Goal: Task Accomplishment & Management: Use online tool/utility

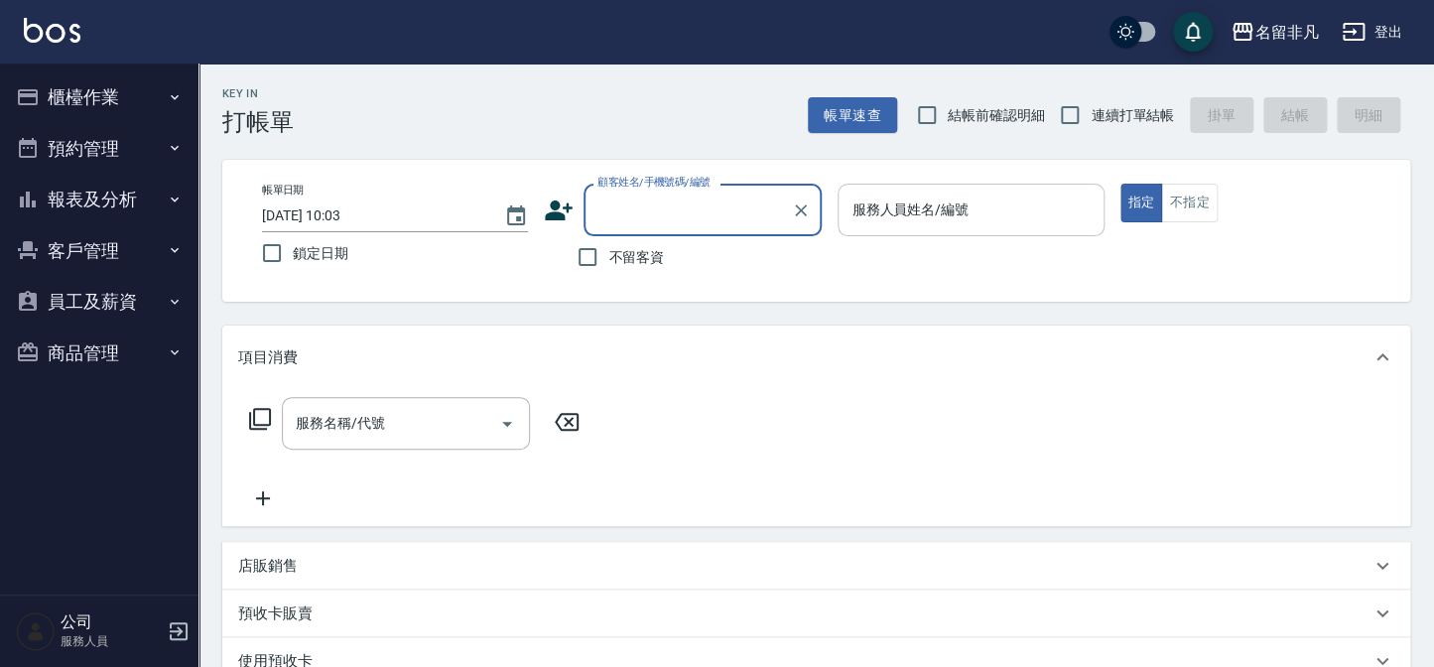
click at [1001, 196] on input "服務人員姓名/編號" at bounding box center [971, 210] width 248 height 35
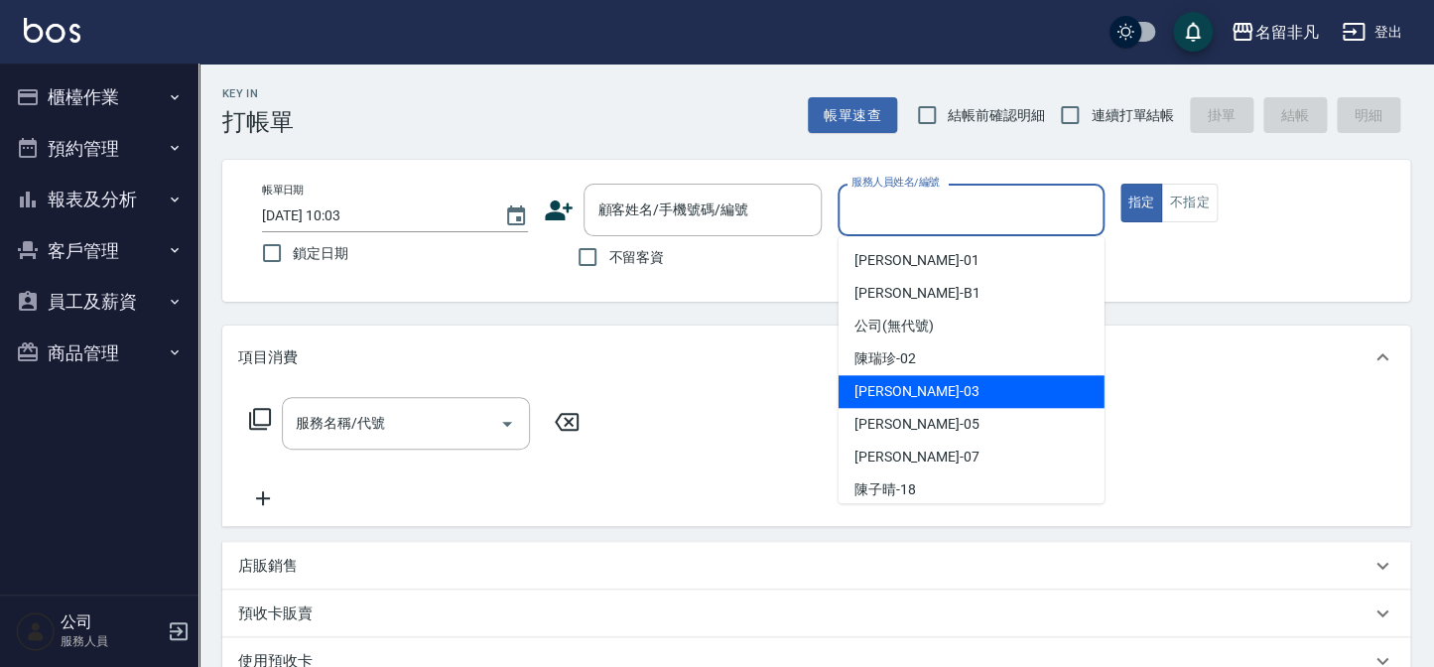
click at [981, 394] on div "[PERSON_NAME] -03" at bounding box center [972, 391] width 266 height 33
type input "[PERSON_NAME]-03"
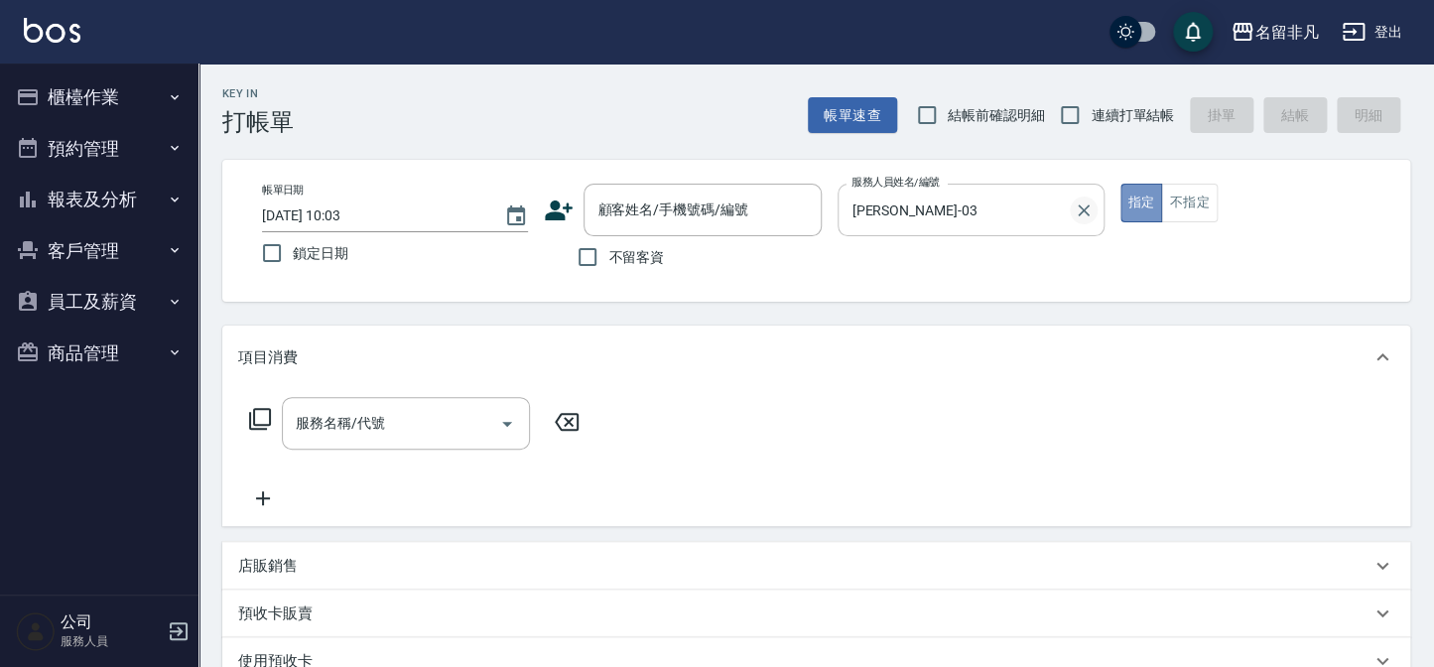
drag, startPoint x: 1149, startPoint y: 203, endPoint x: 1074, endPoint y: 213, distance: 75.2
click at [1146, 204] on button "指定" at bounding box center [1142, 203] width 43 height 39
click at [585, 257] on input "不留客資" at bounding box center [588, 257] width 42 height 42
checkbox input "true"
click at [259, 418] on icon at bounding box center [260, 419] width 24 height 24
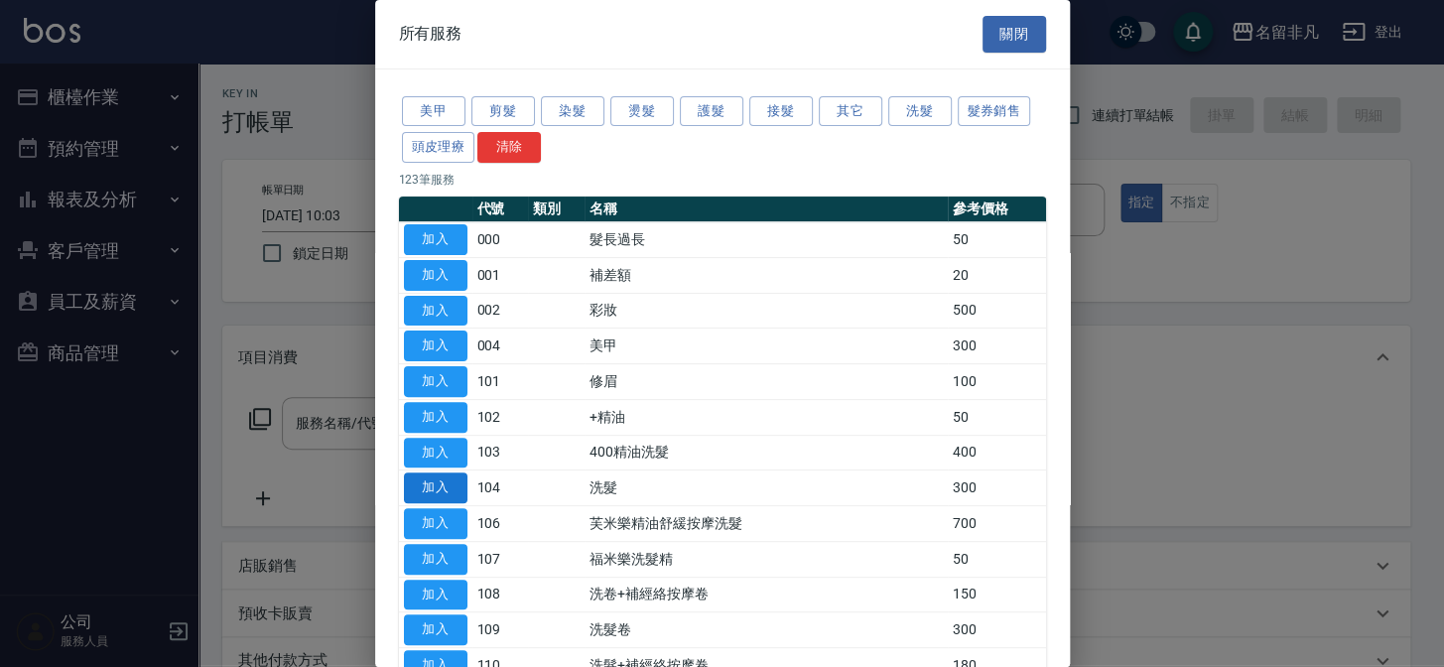
click at [424, 483] on button "加入" at bounding box center [436, 488] width 64 height 31
type input "洗髮(104)"
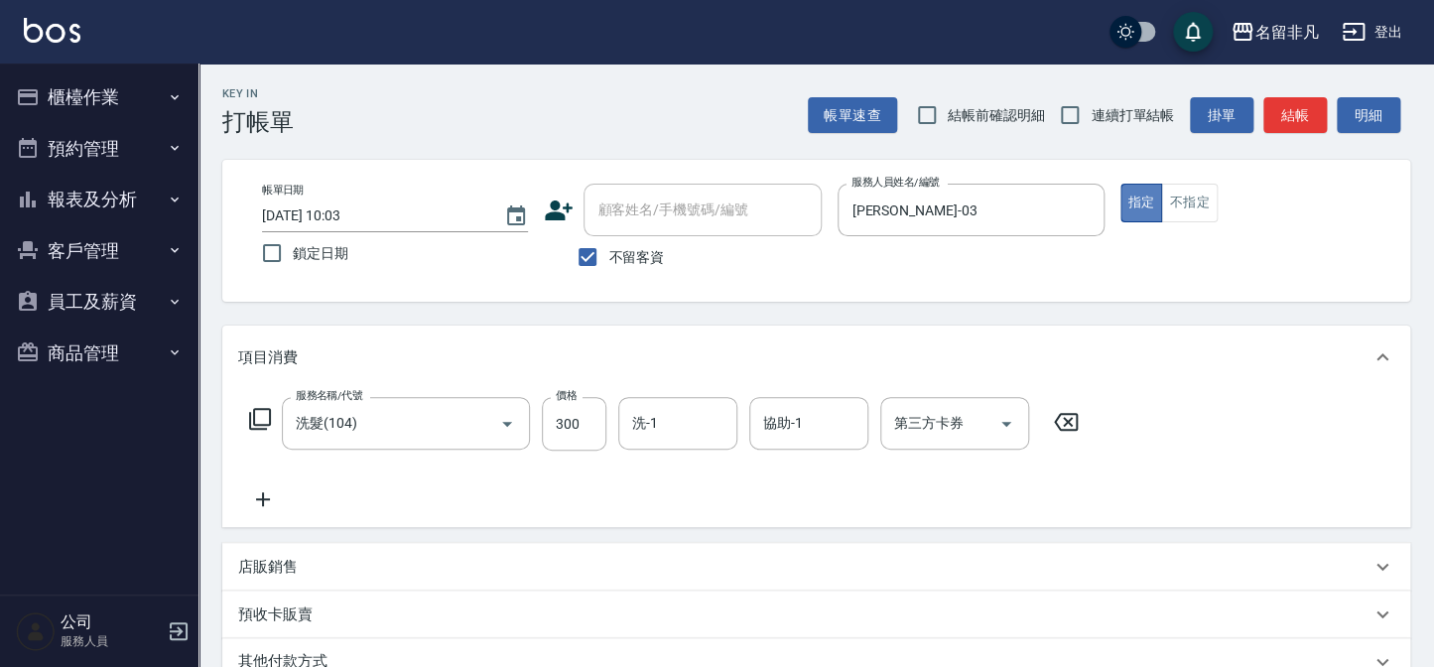
click at [1137, 192] on button "指定" at bounding box center [1142, 203] width 43 height 39
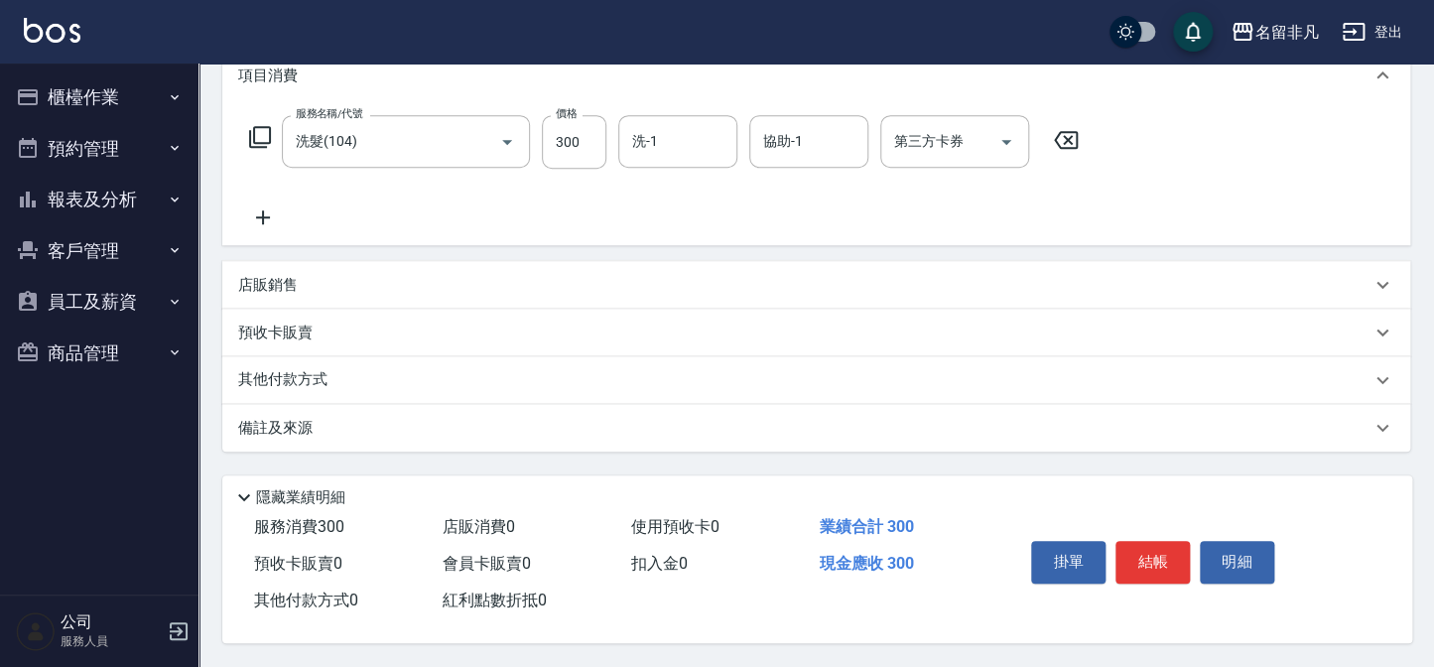
scroll to position [287, 0]
click at [1151, 546] on button "結帳" at bounding box center [1153, 562] width 74 height 42
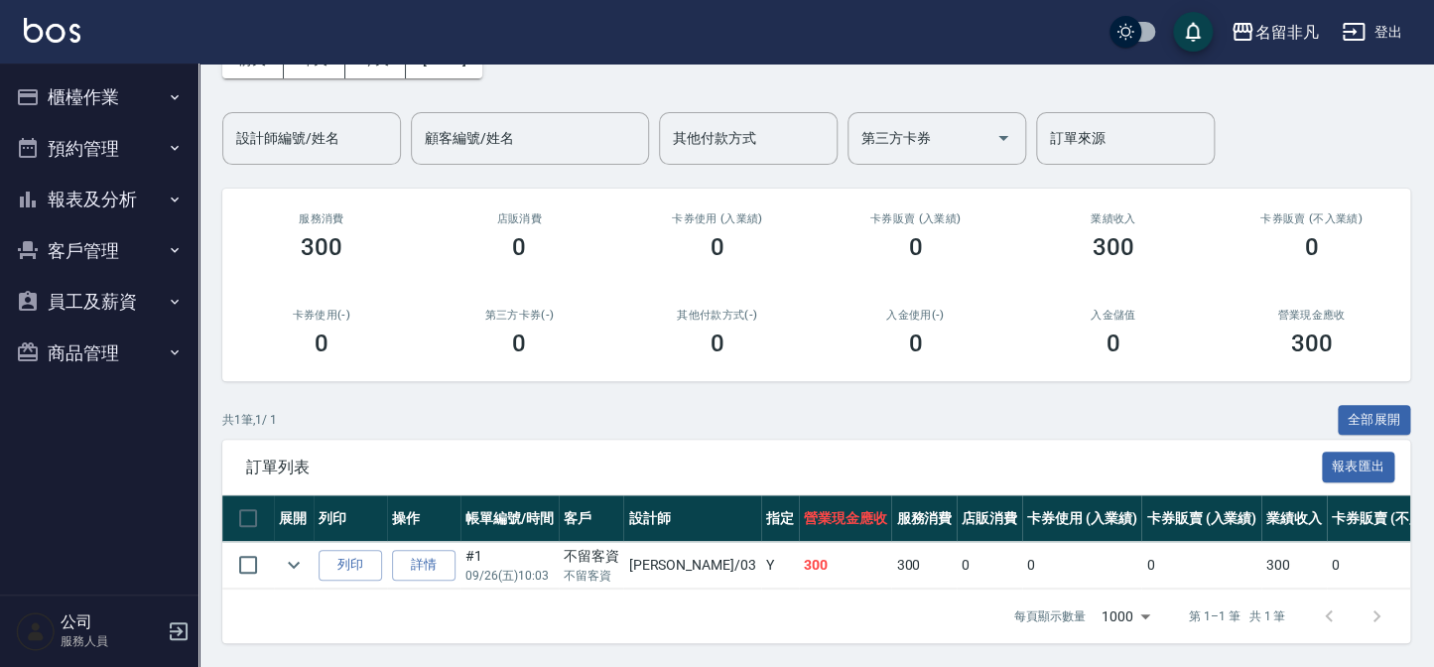
scroll to position [131, 0]
click at [345, 554] on button "列印" at bounding box center [351, 565] width 64 height 31
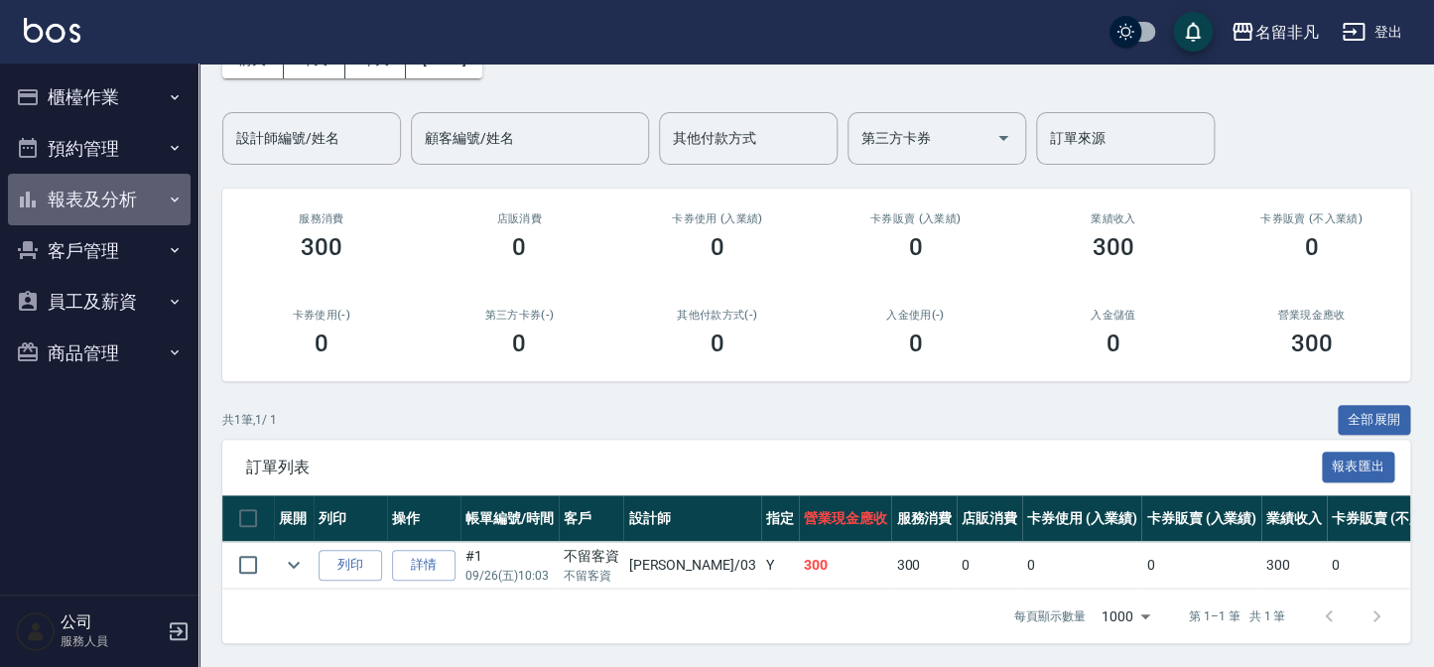
click at [92, 199] on button "報表及分析" at bounding box center [99, 200] width 183 height 52
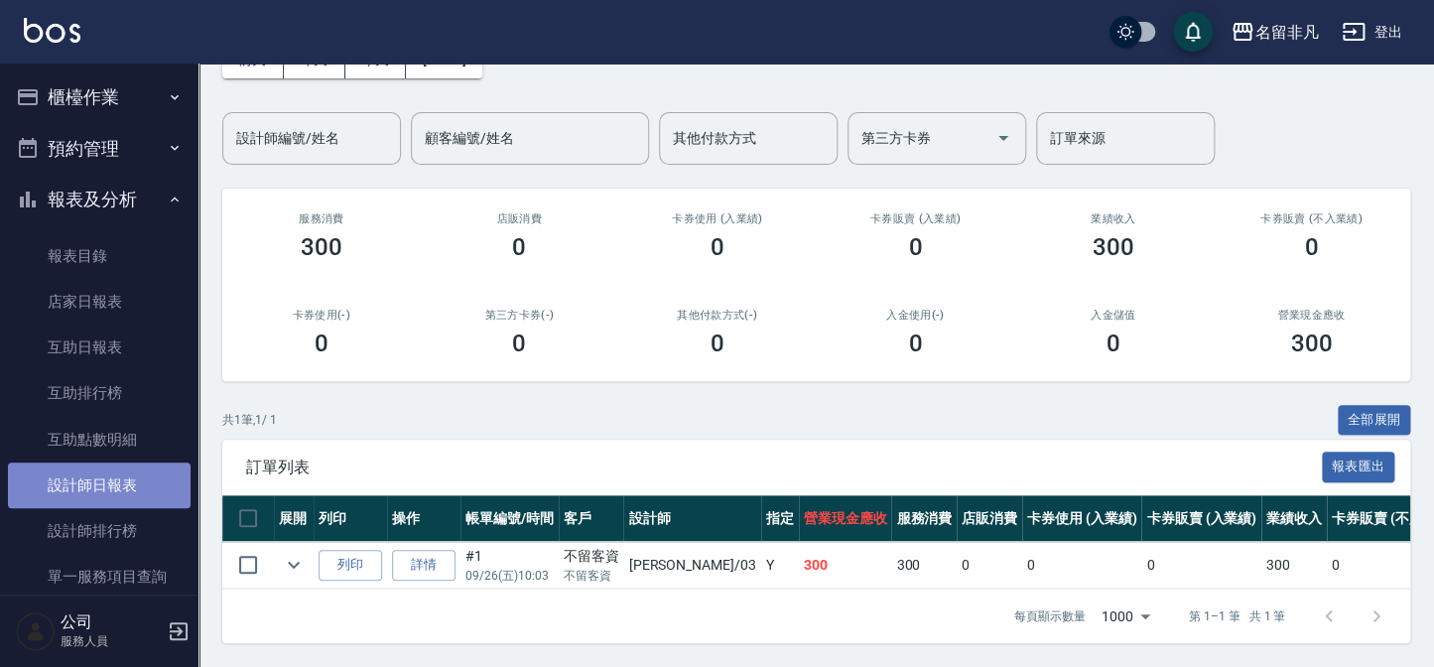
click at [117, 480] on link "設計師日報表" at bounding box center [99, 486] width 183 height 46
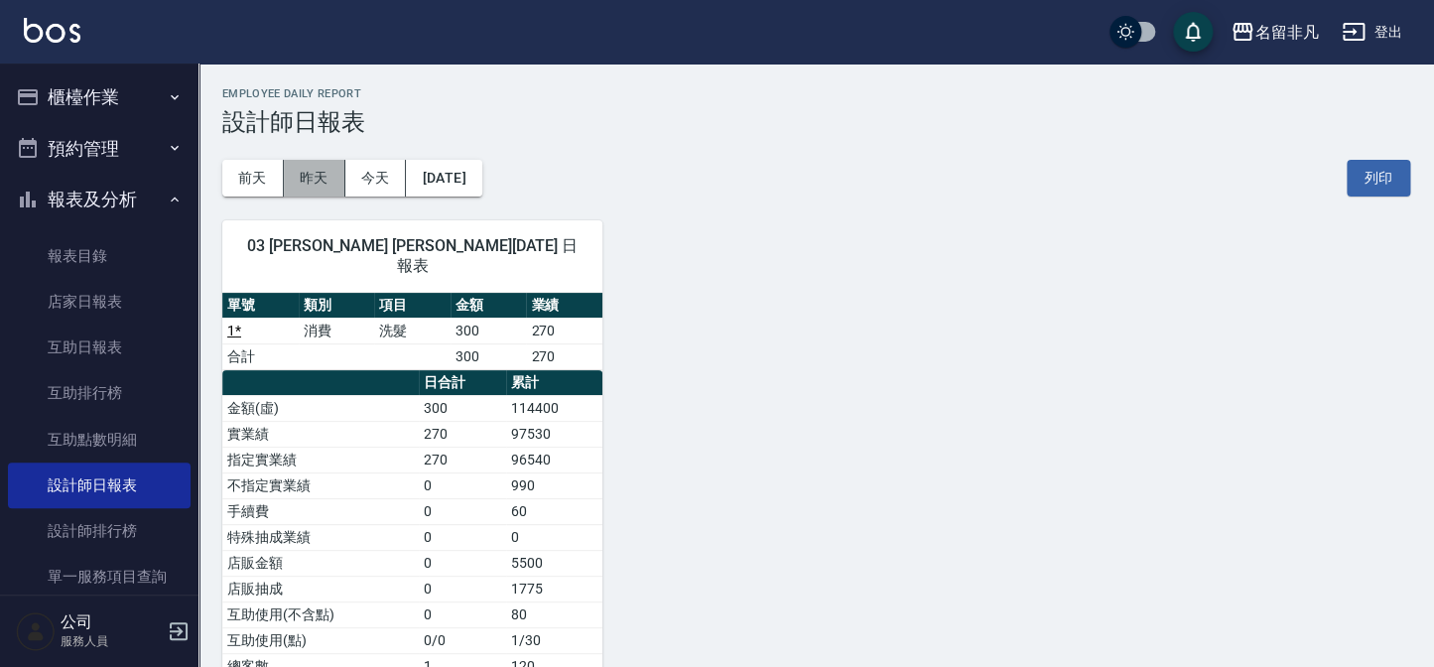
click at [317, 175] on button "昨天" at bounding box center [315, 178] width 62 height 37
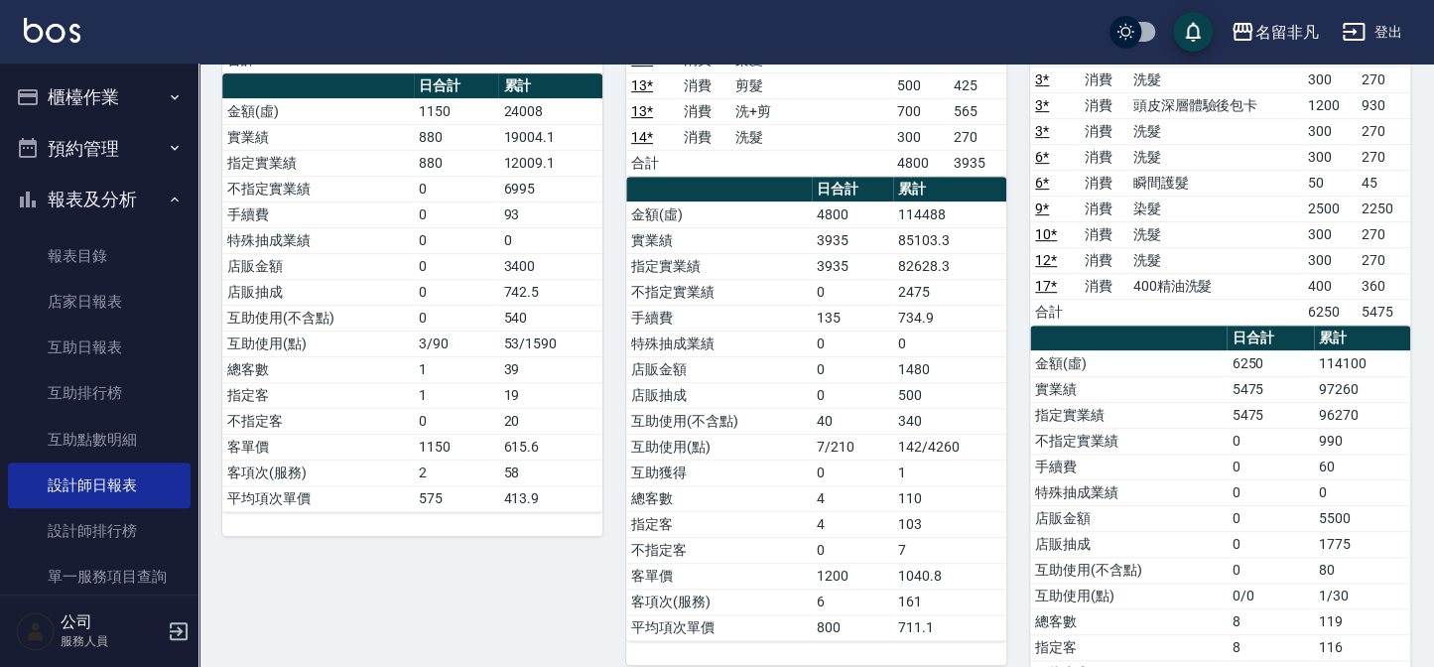
scroll to position [270, 0]
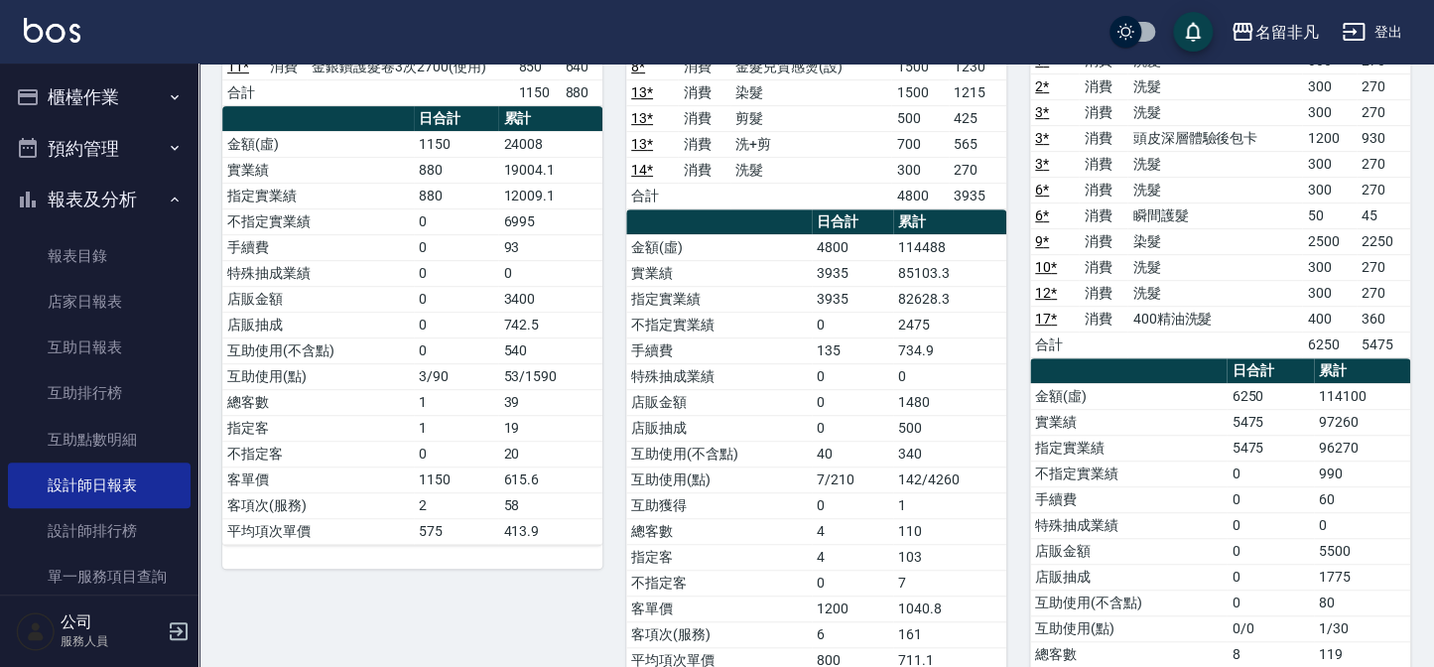
click at [104, 91] on button "櫃檯作業" at bounding box center [99, 97] width 183 height 52
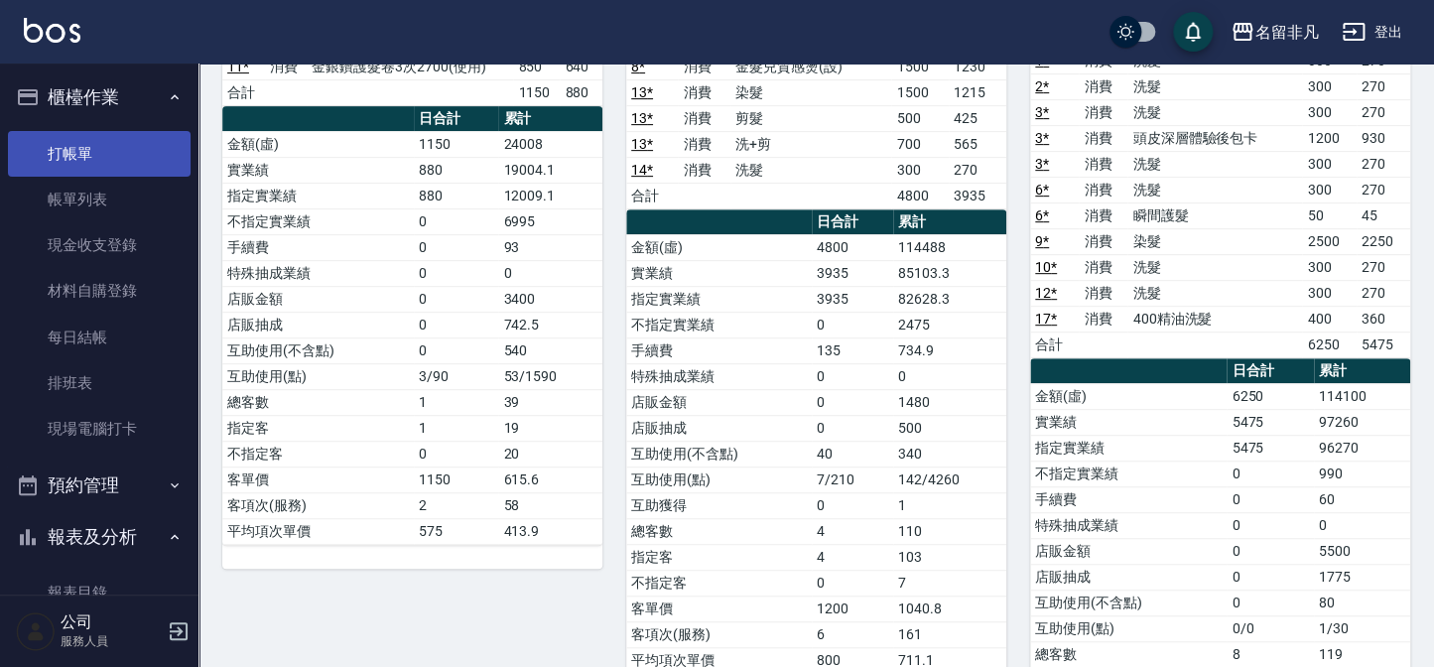
click at [104, 157] on link "打帳單" at bounding box center [99, 154] width 183 height 46
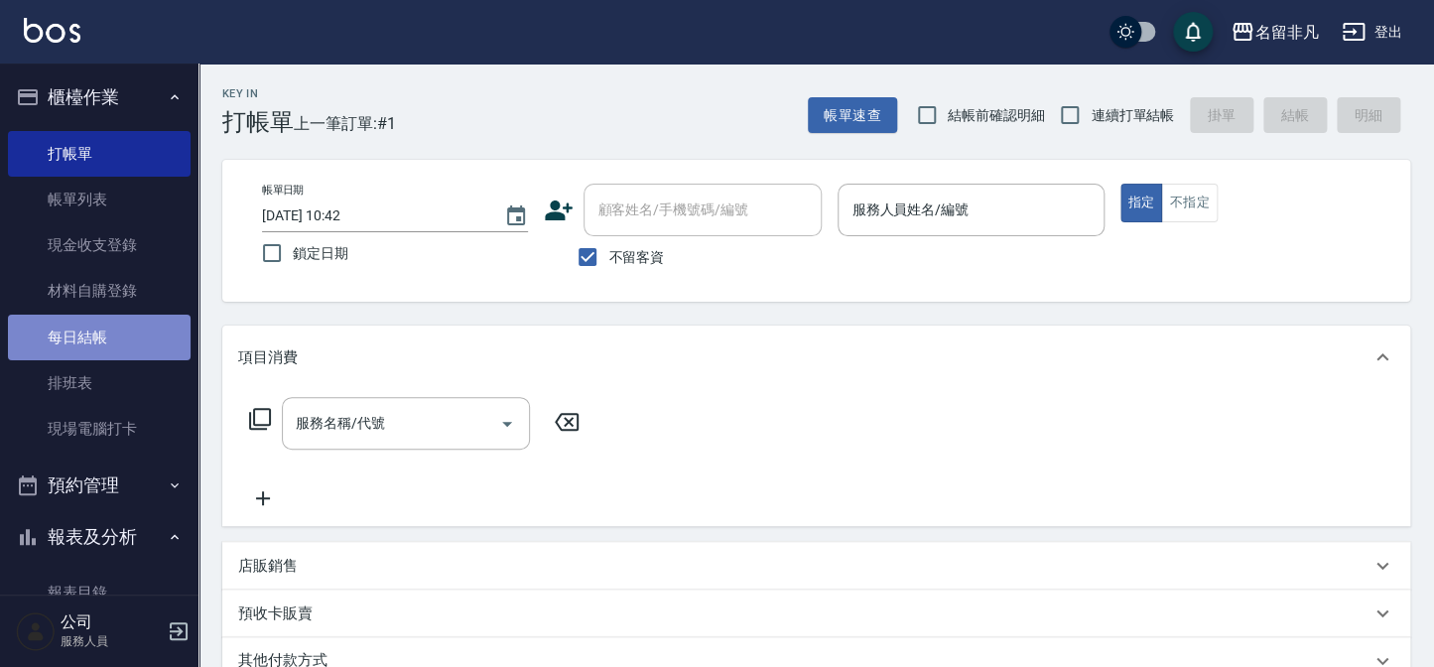
click at [137, 343] on link "每日結帳" at bounding box center [99, 338] width 183 height 46
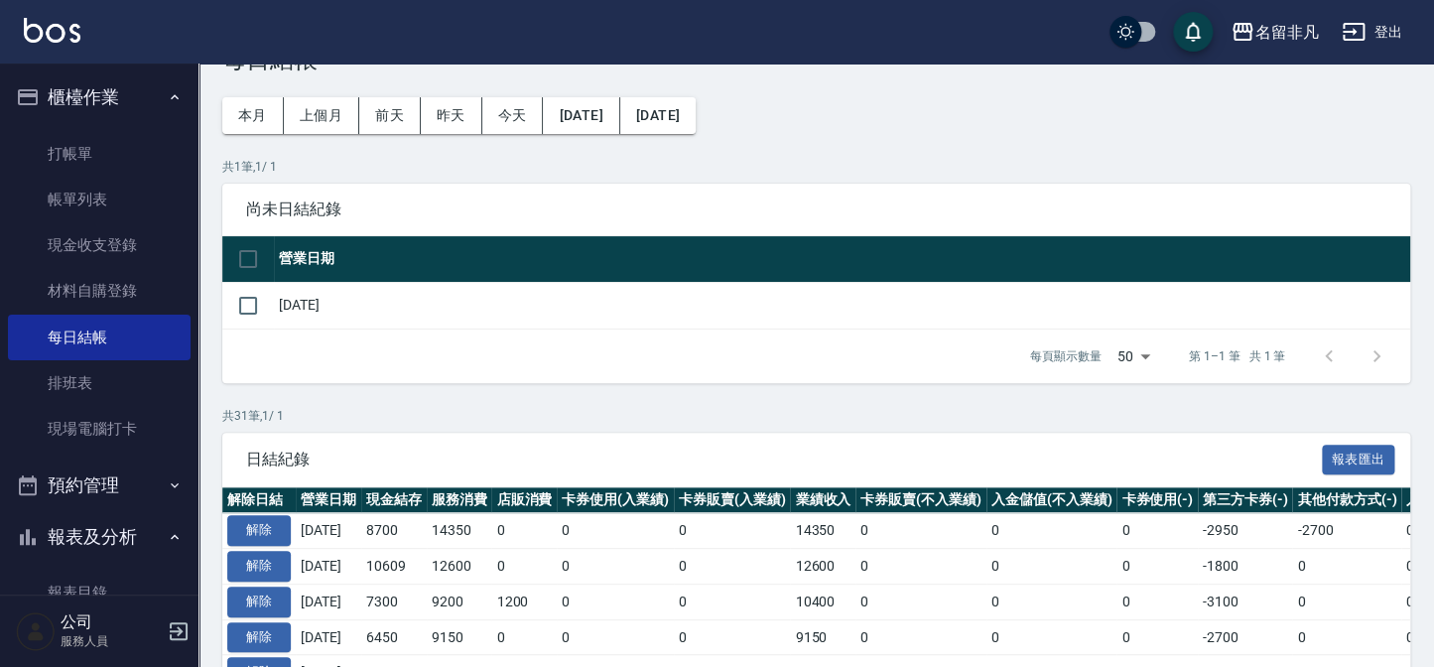
scroll to position [89, 0]
